Goal: Task Accomplishment & Management: Complete application form

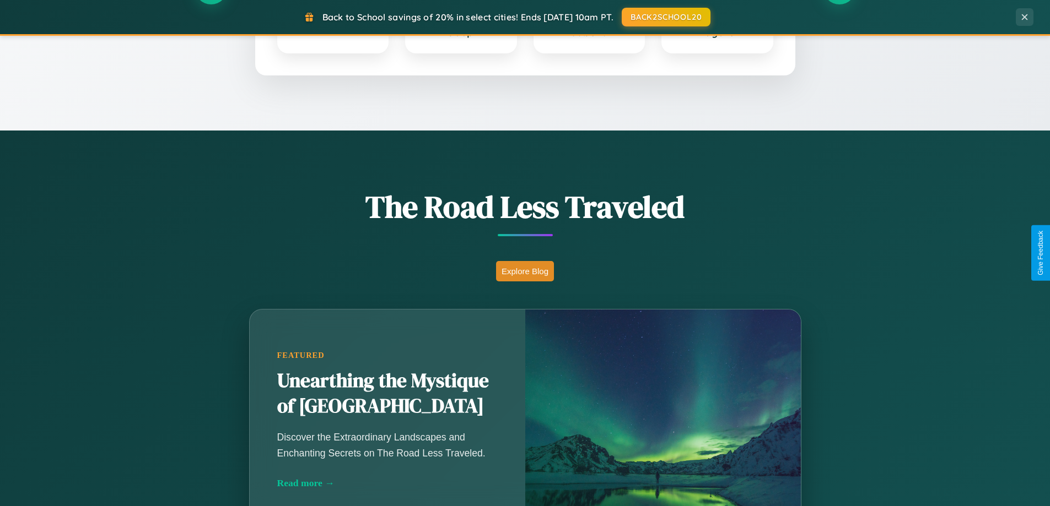
scroll to position [758, 0]
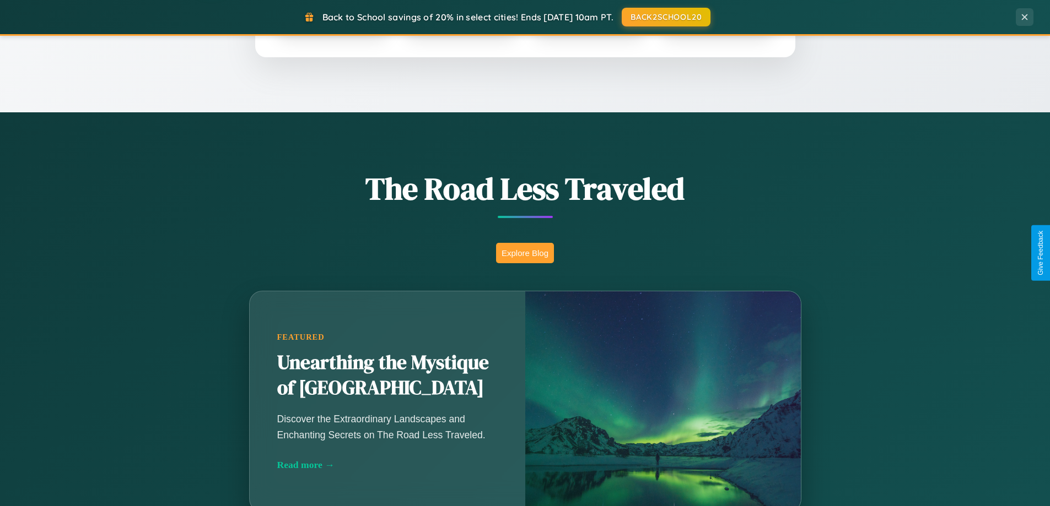
click at [525, 253] on button "Explore Blog" at bounding box center [525, 253] width 58 height 20
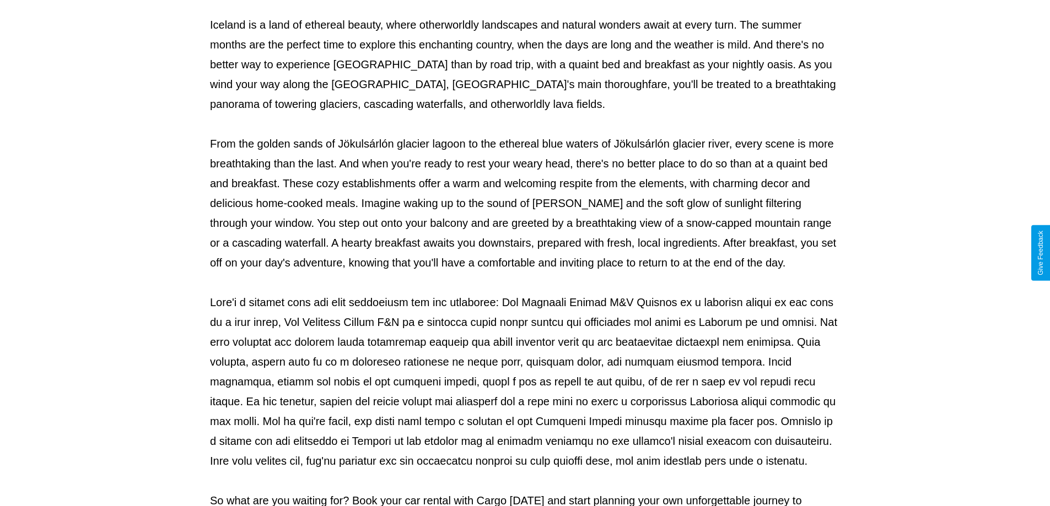
scroll to position [357, 0]
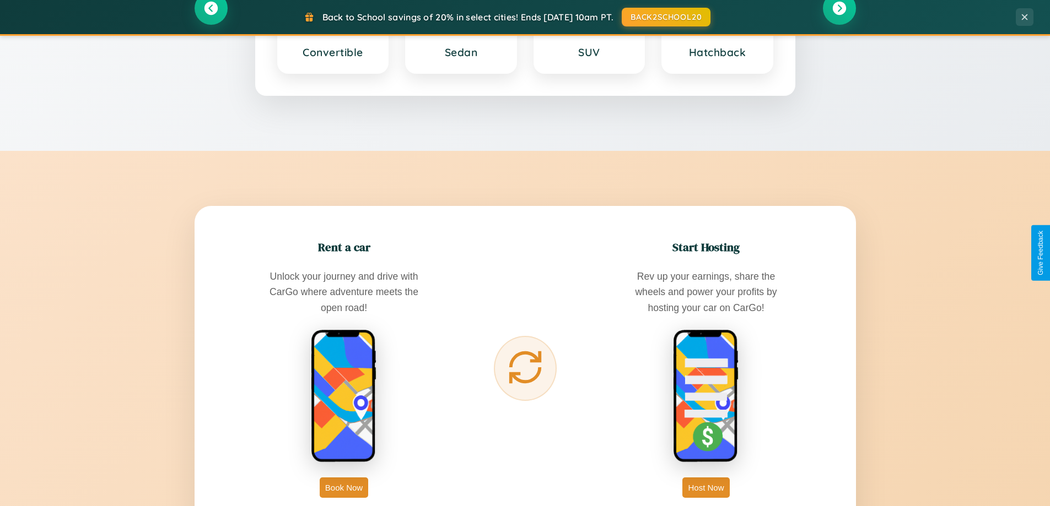
scroll to position [1770, 0]
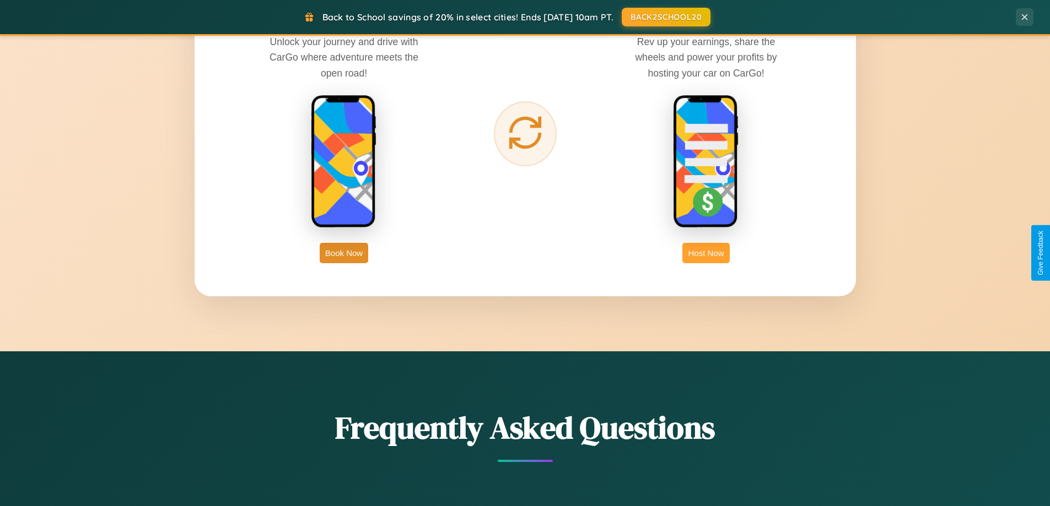
click at [706, 253] on button "Host Now" at bounding box center [705, 253] width 47 height 20
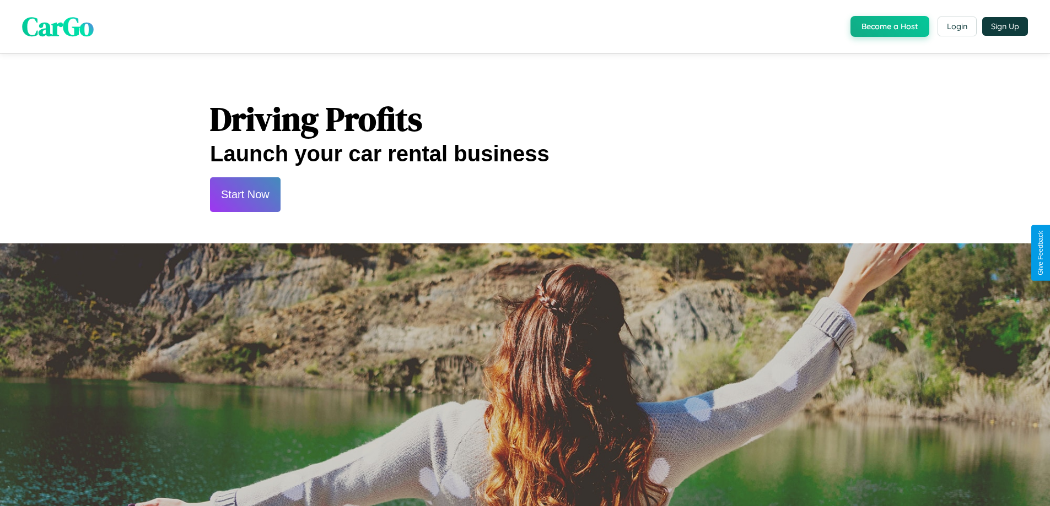
click at [245, 195] on button "Start Now" at bounding box center [245, 194] width 71 height 35
